Goal: Navigation & Orientation: Understand site structure

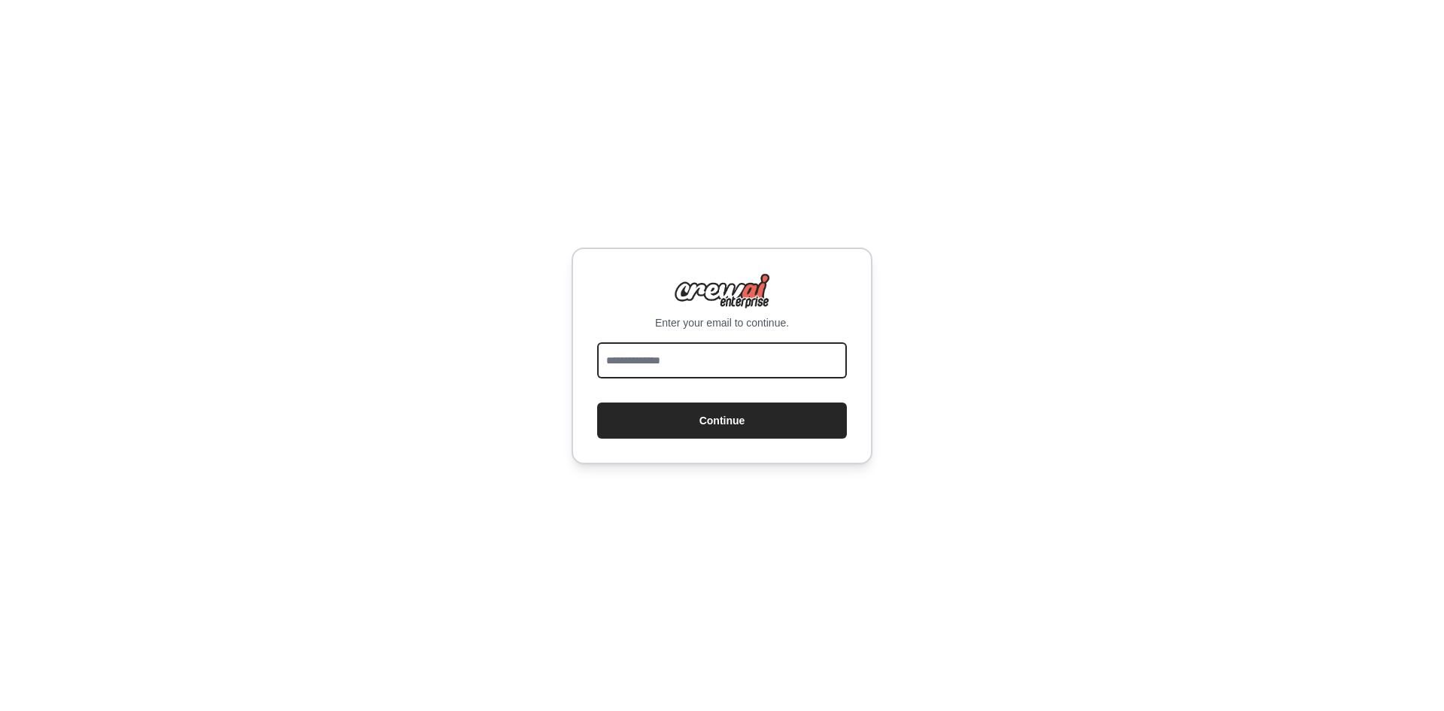
click at [739, 365] on input "email" at bounding box center [722, 360] width 250 height 36
paste input "**********"
type input "**********"
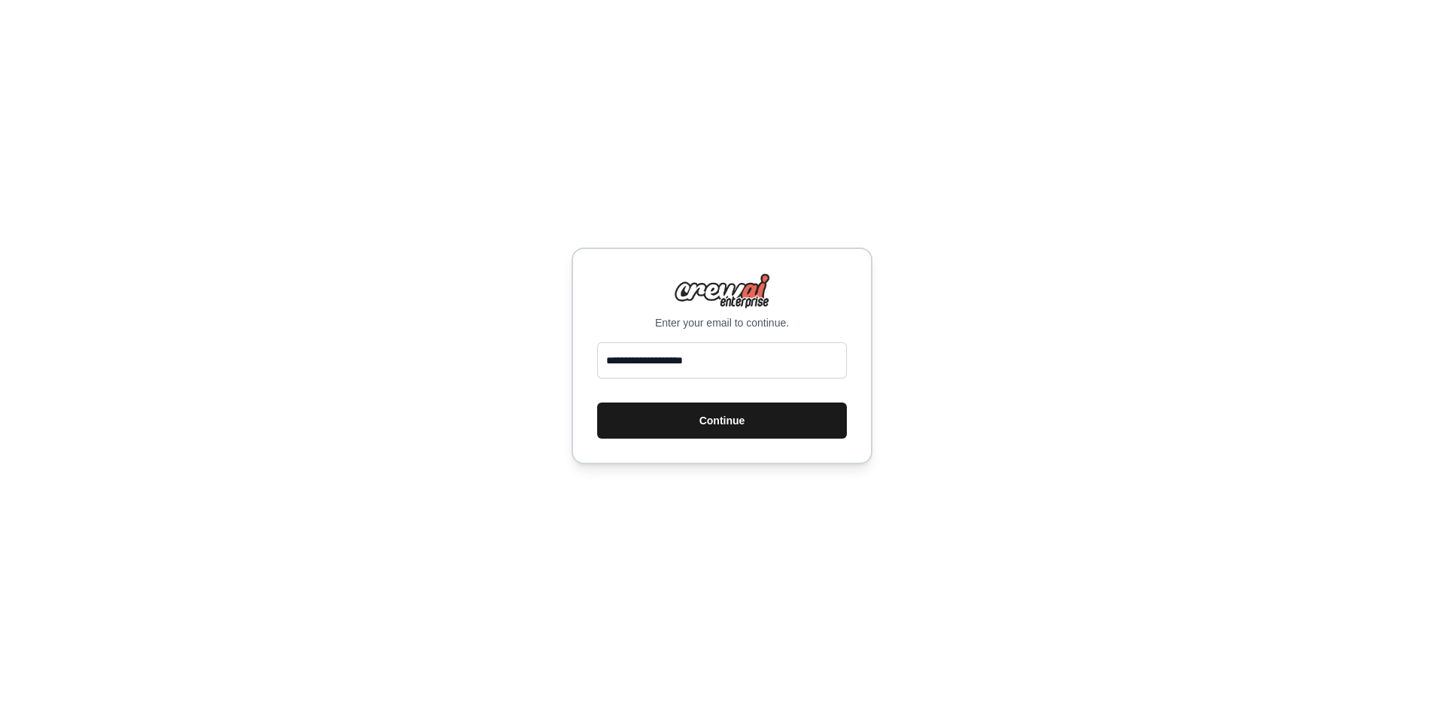
click at [684, 412] on button "Continue" at bounding box center [722, 420] width 250 height 36
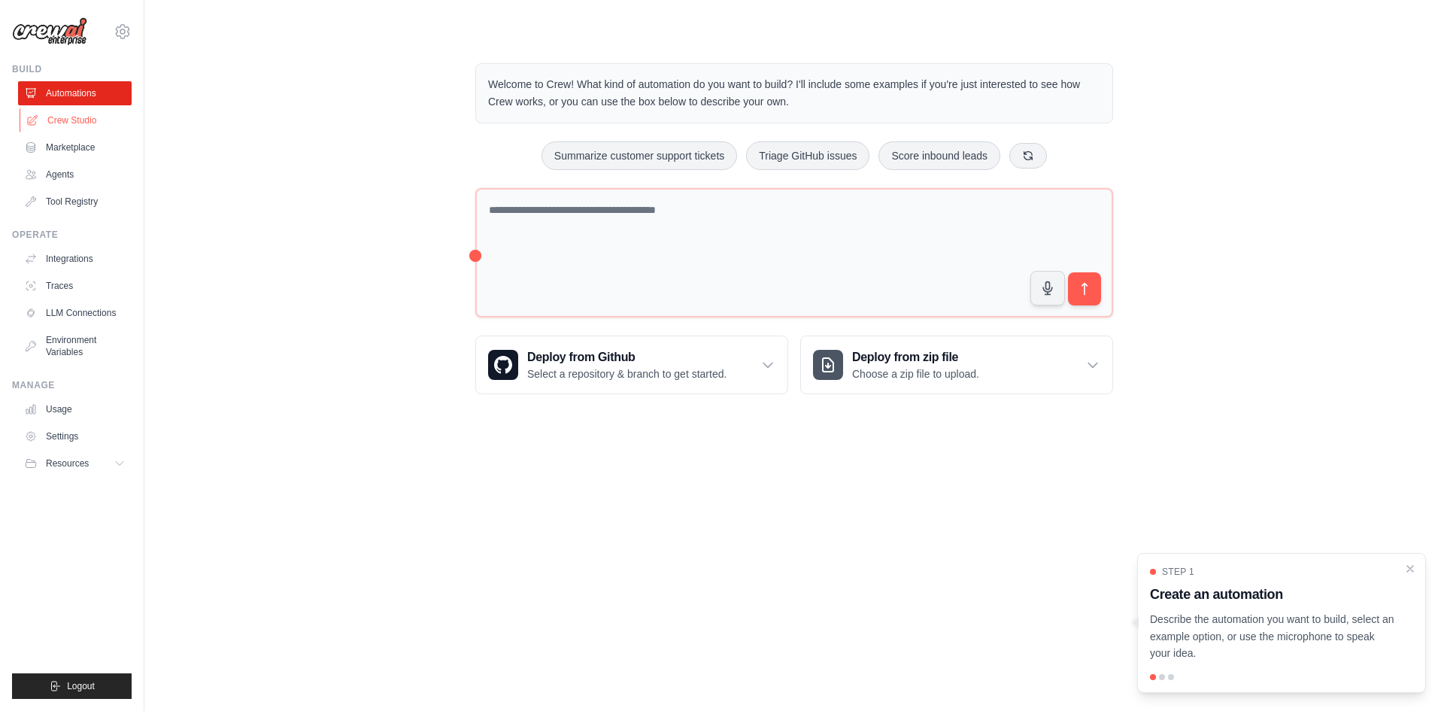
click at [90, 123] on link "Crew Studio" at bounding box center [77, 120] width 114 height 24
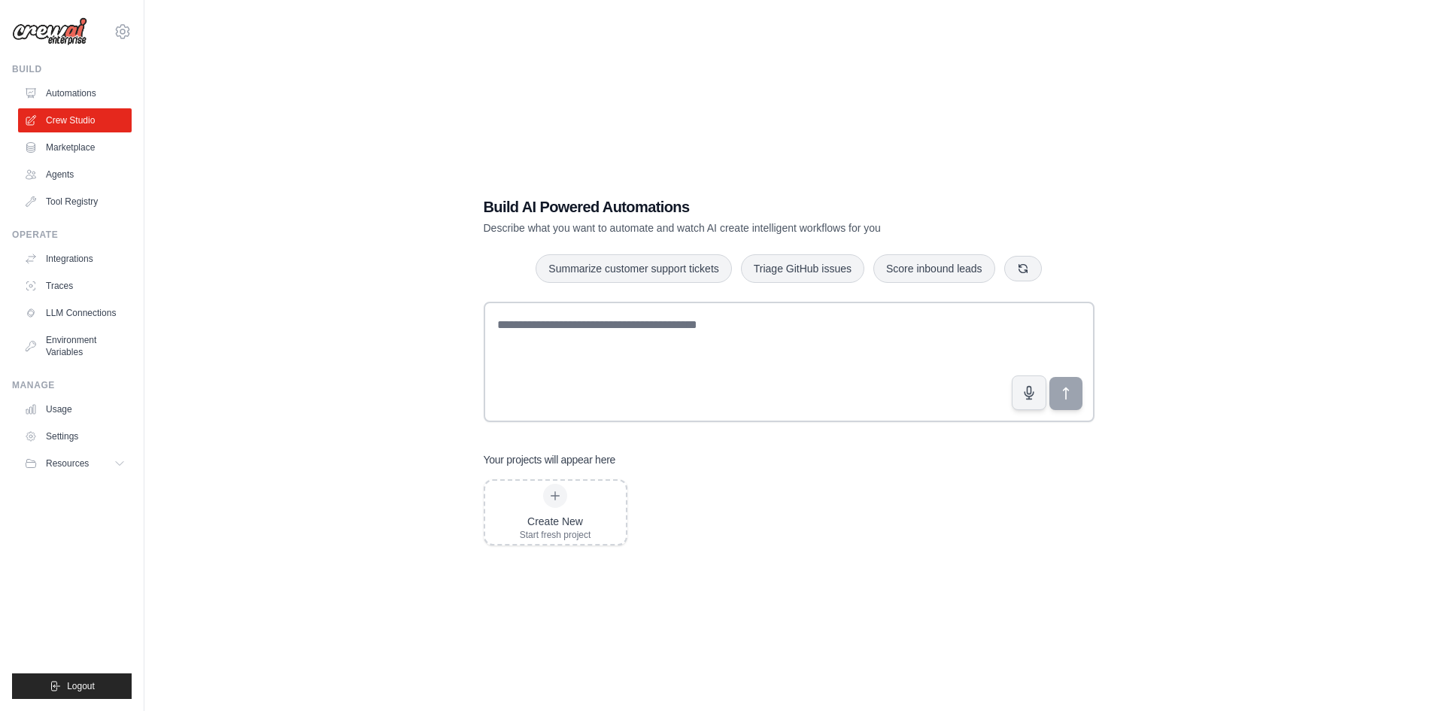
click at [88, 144] on link "Marketplace" at bounding box center [75, 147] width 114 height 24
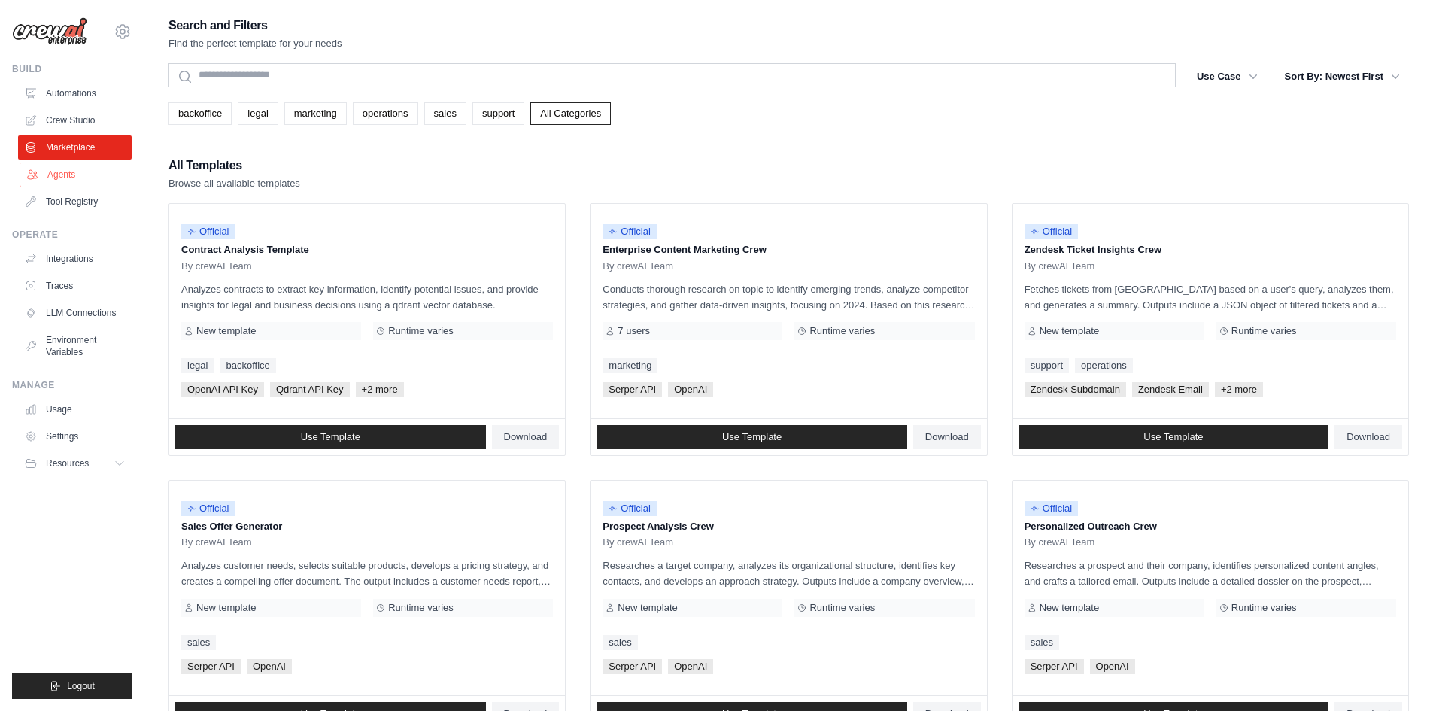
click at [86, 171] on link "Agents" at bounding box center [77, 174] width 114 height 24
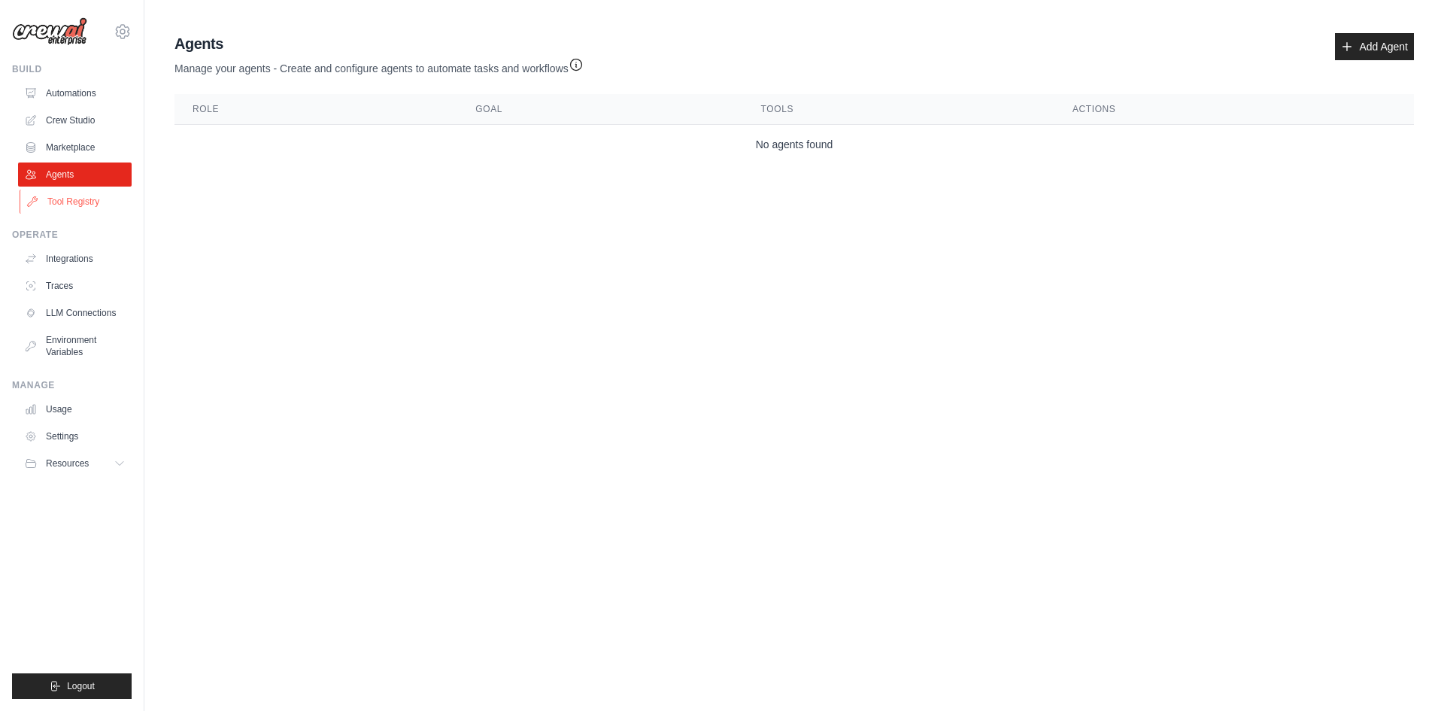
click at [90, 199] on link "Tool Registry" at bounding box center [77, 202] width 114 height 24
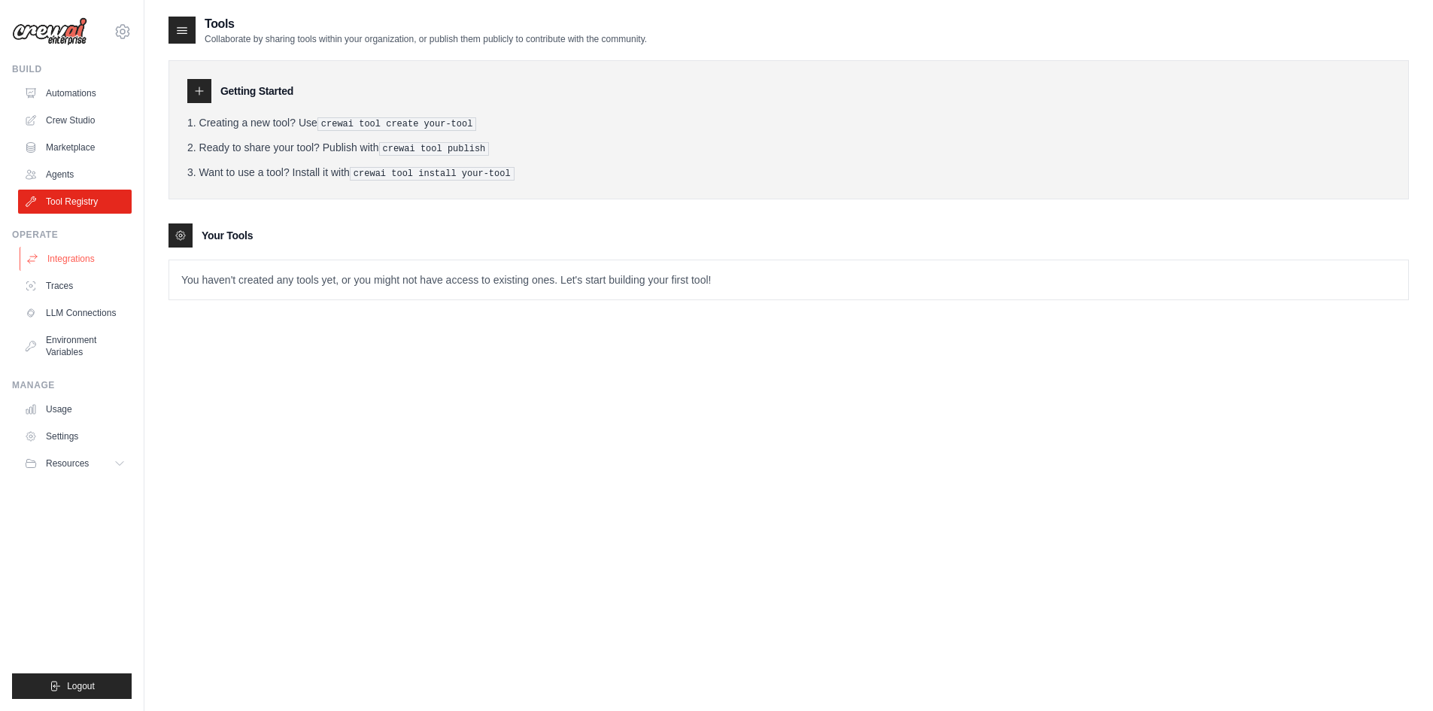
click at [88, 252] on link "Integrations" at bounding box center [77, 259] width 114 height 24
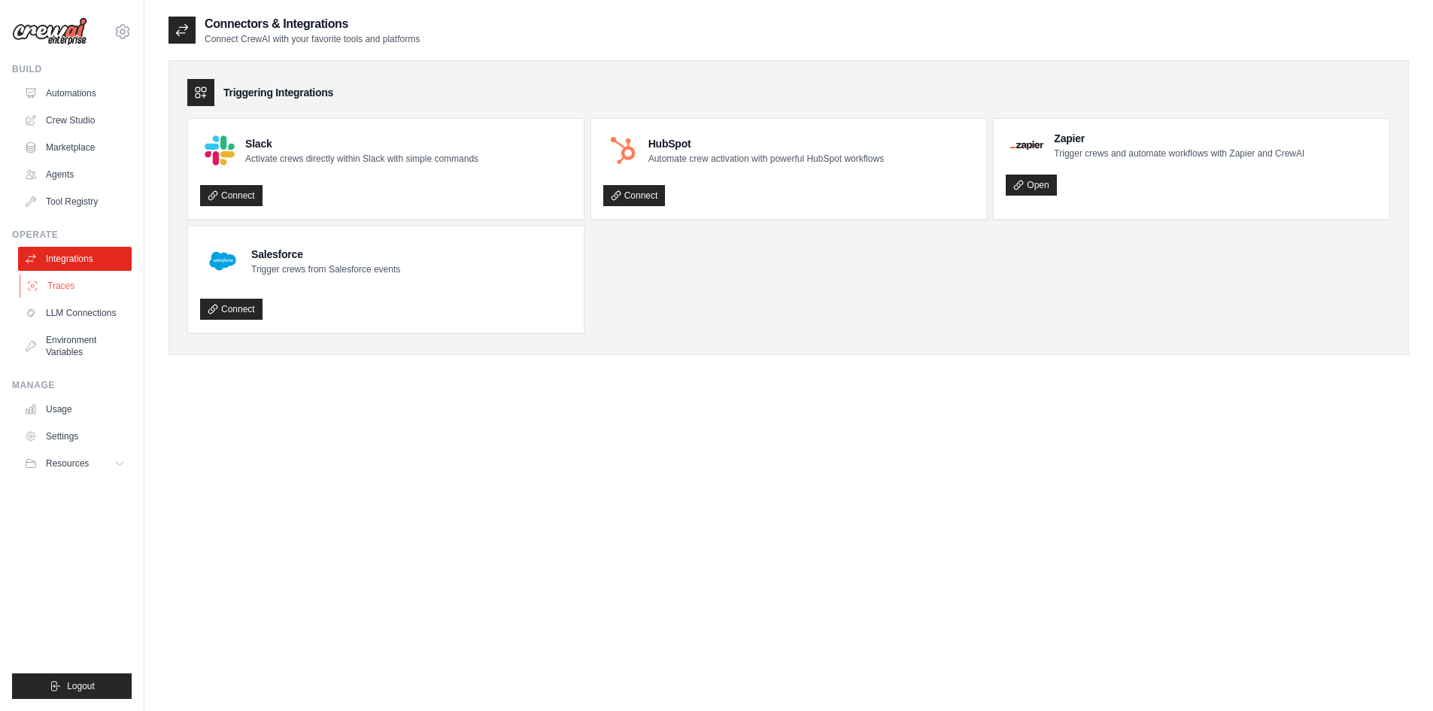
click at [93, 283] on link "Traces" at bounding box center [77, 286] width 114 height 24
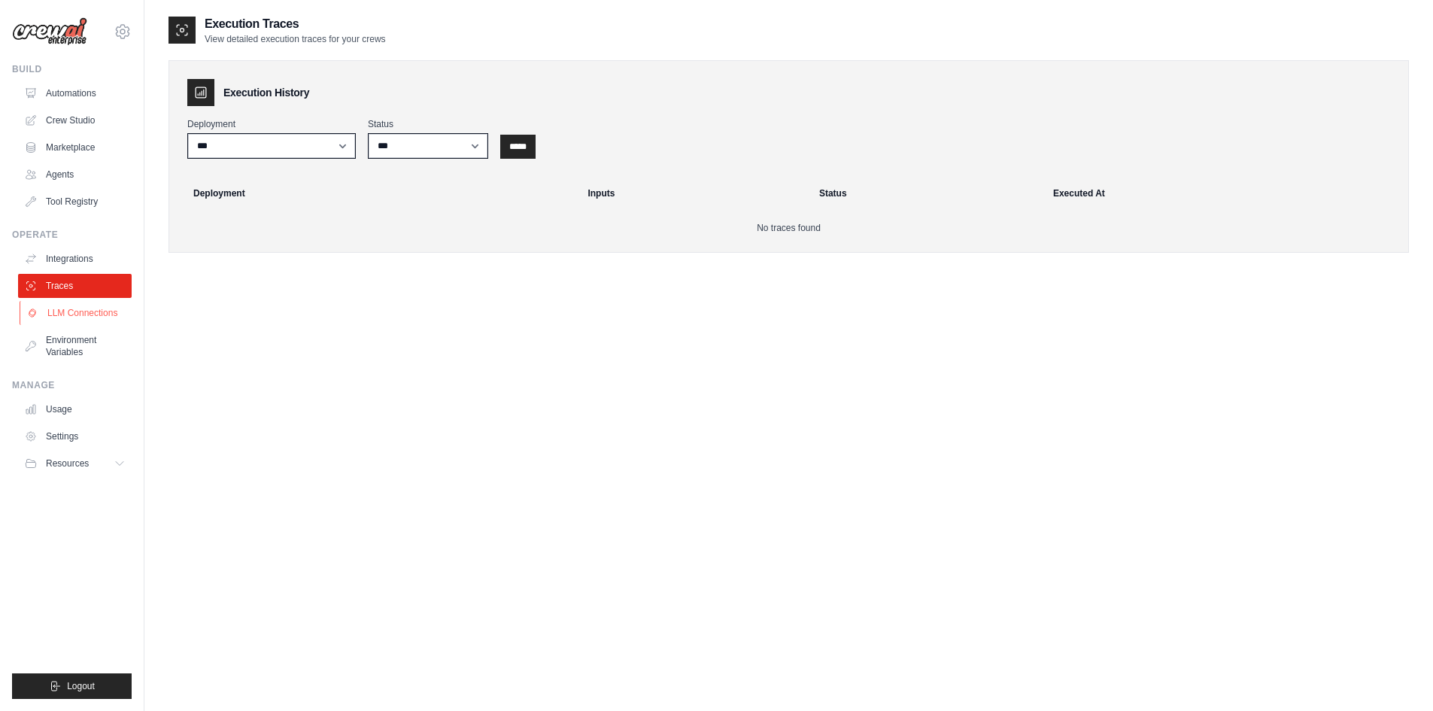
click at [88, 317] on link "LLM Connections" at bounding box center [77, 313] width 114 height 24
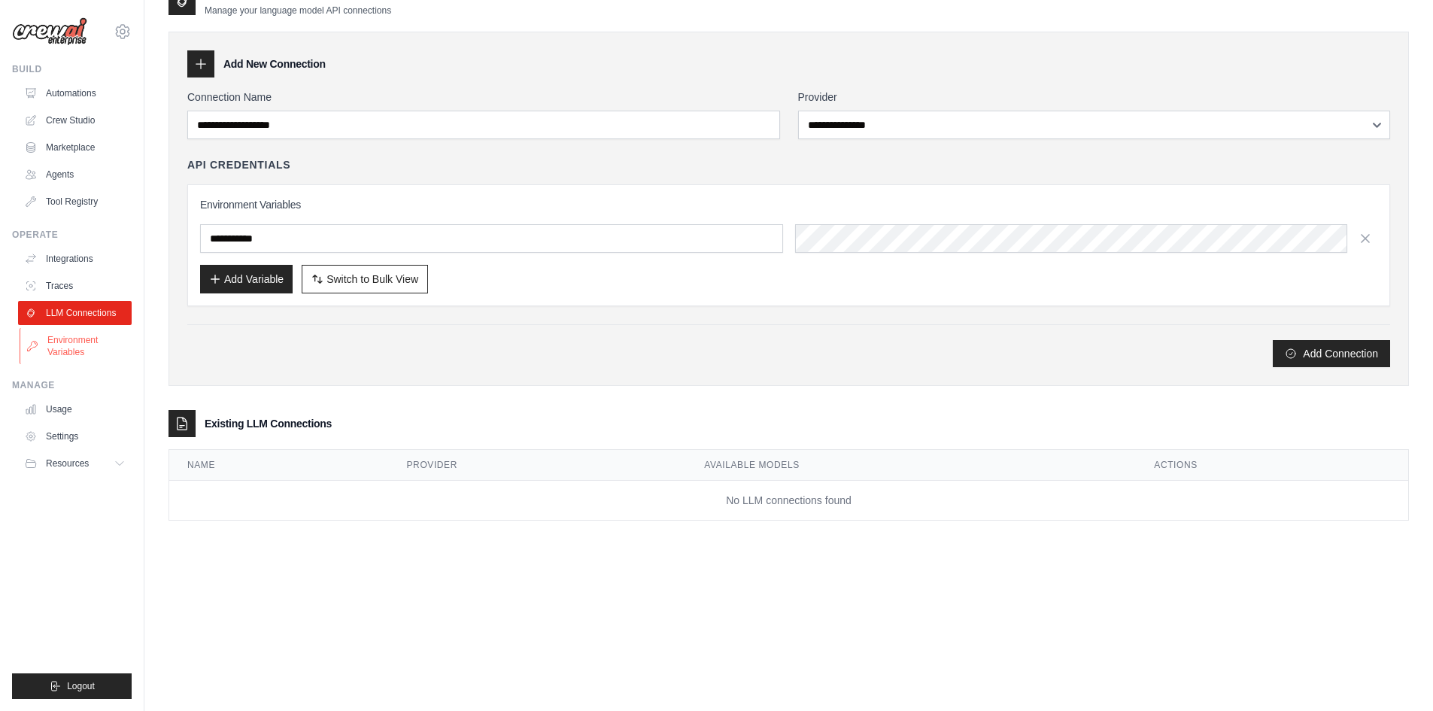
scroll to position [30, 0]
